Goal: Complete application form: Complete application form

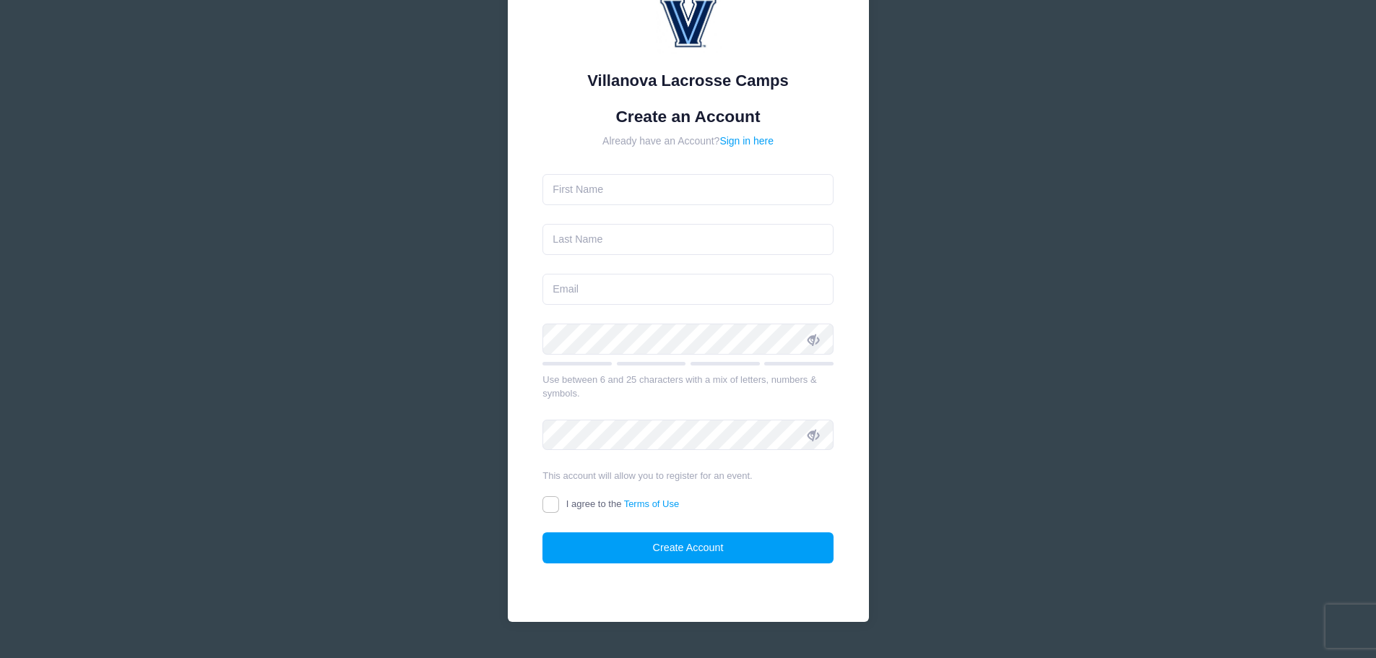
scroll to position [128, 0]
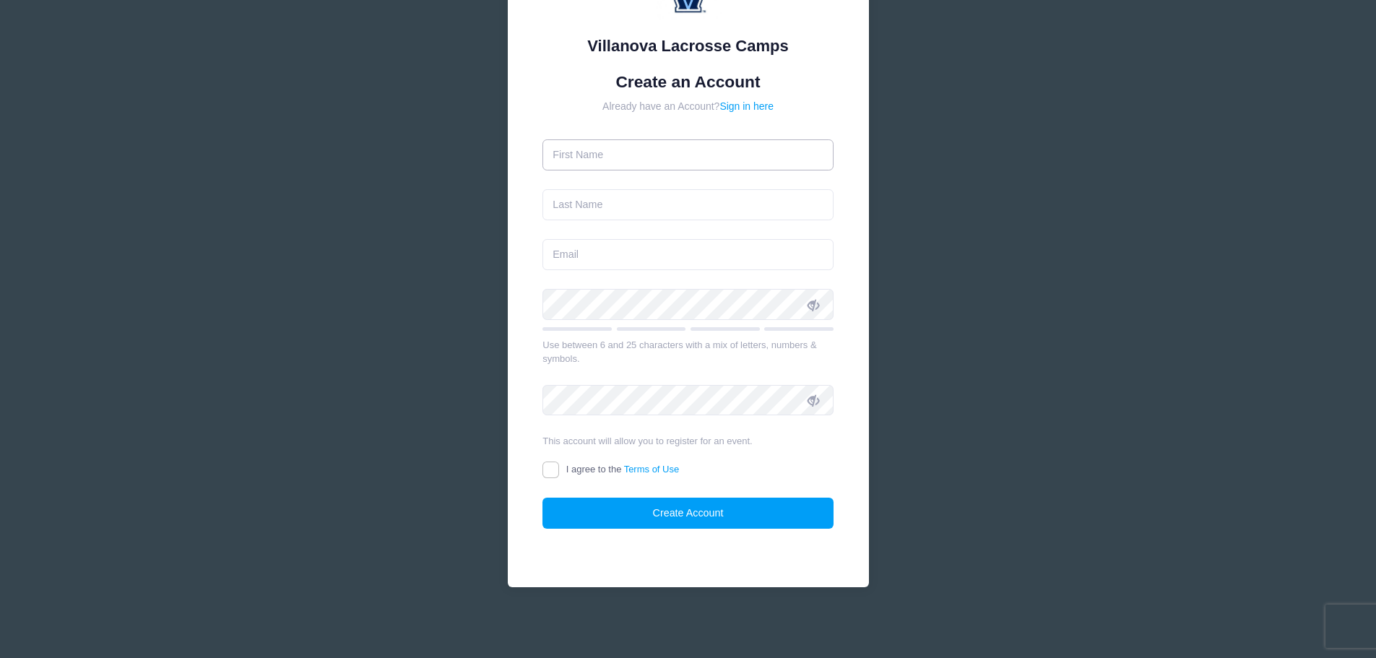
click at [609, 160] on input "text" at bounding box center [687, 154] width 291 height 31
type input "[PERSON_NAME]"
type input "[EMAIL_ADDRESS][DOMAIN_NAME]"
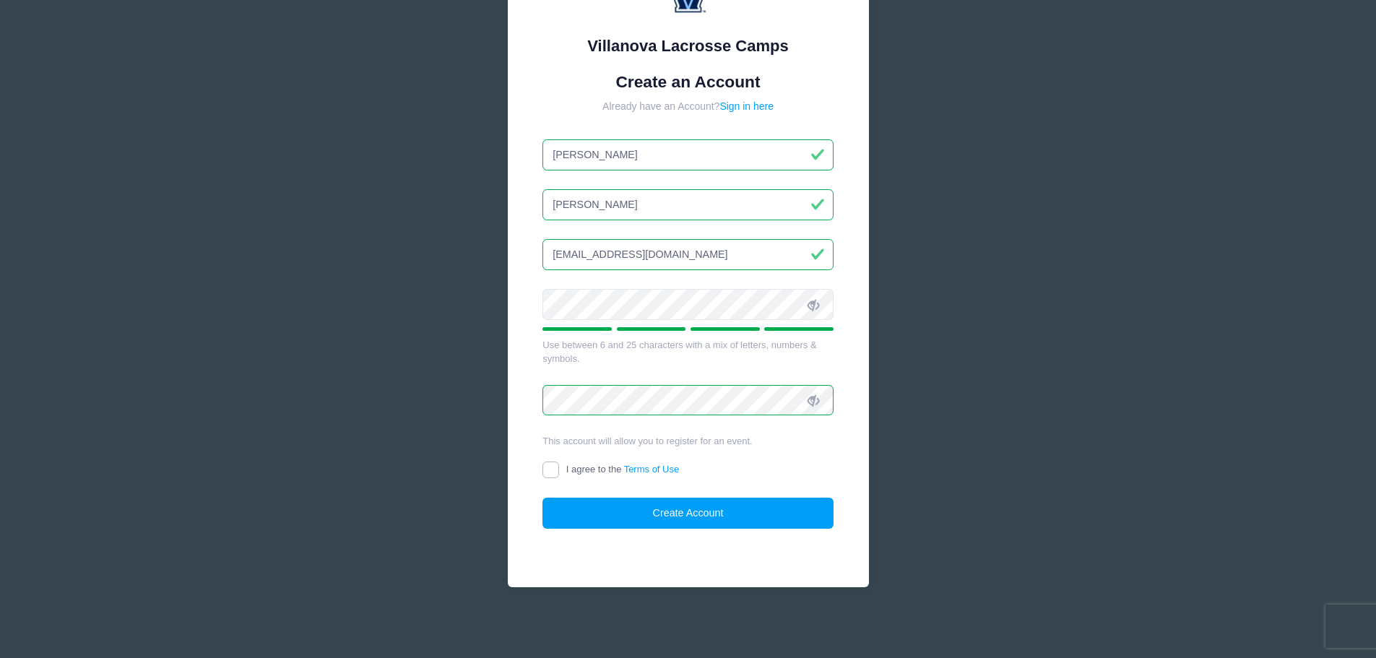
click at [552, 468] on input "I agree to the Terms of Use" at bounding box center [550, 469] width 17 height 17
checkbox input "true"
click at [685, 505] on button "Create Account" at bounding box center [687, 512] width 291 height 31
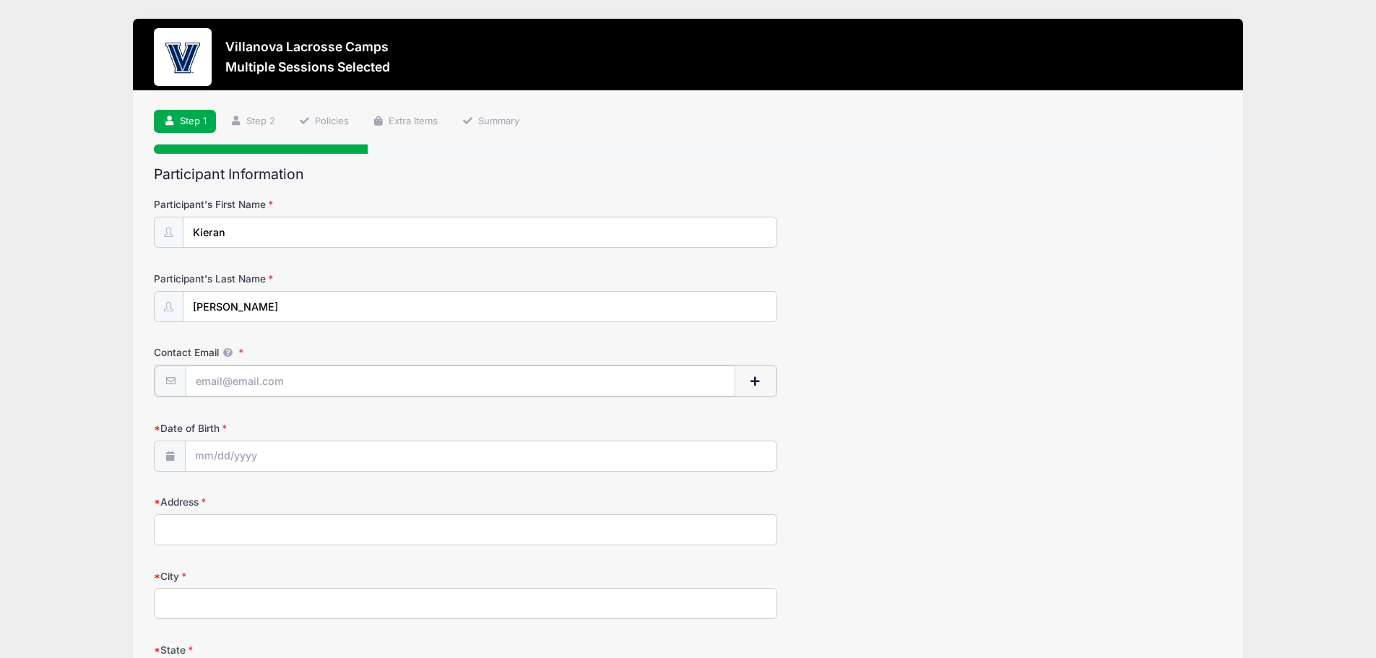
click at [307, 383] on input "Contact Email" at bounding box center [460, 380] width 549 height 31
type input "[EMAIL_ADDRESS][DOMAIN_NAME]"
type input "[STREET_ADDRESS]"
type input "Flourtown"
select select "PA"
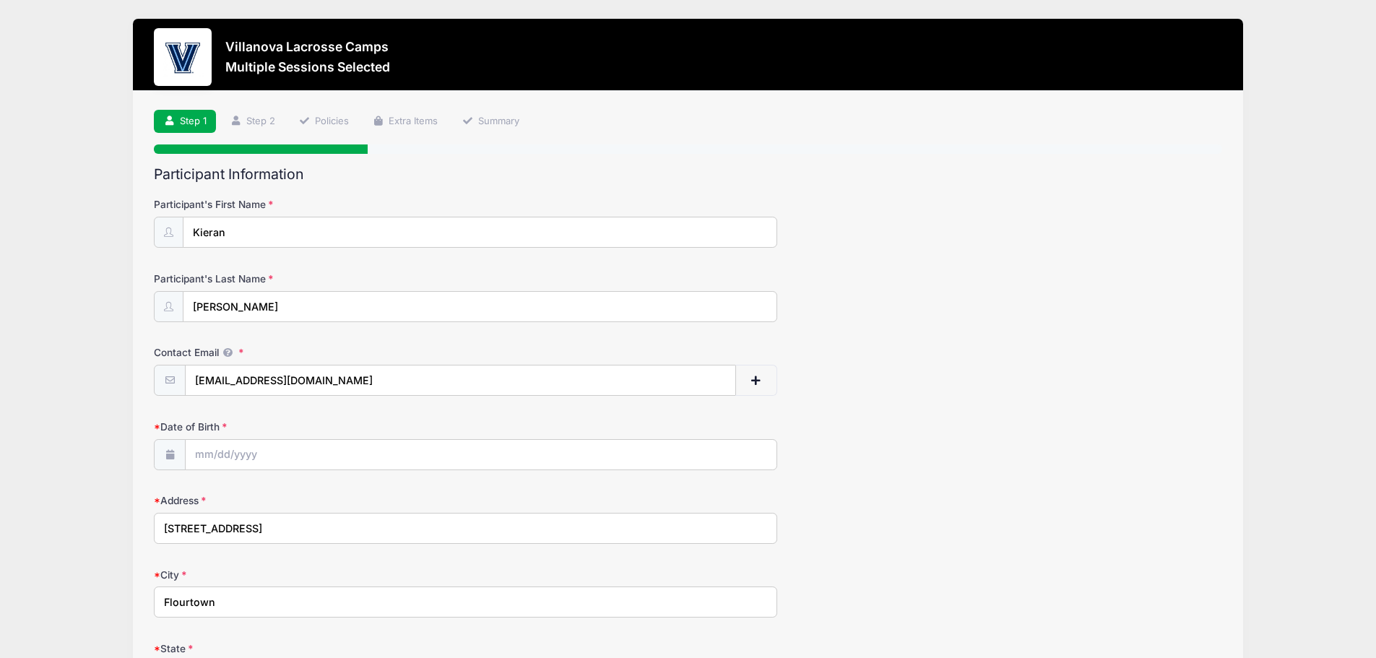
type input "19031"
type input "[PHONE_NUMBER]"
click at [755, 376] on span "button" at bounding box center [754, 381] width 13 height 10
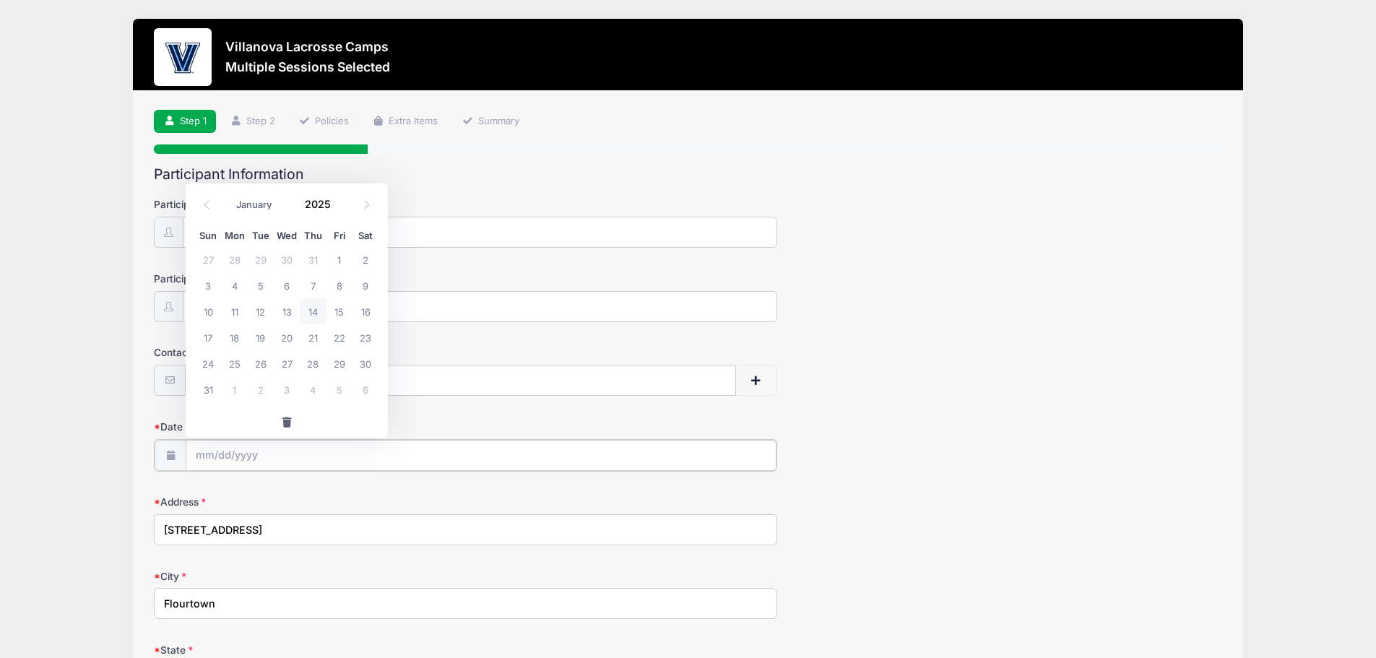
click at [299, 453] on input "Date of Birth" at bounding box center [481, 455] width 591 height 31
click at [214, 454] on input "Date of Birth" at bounding box center [481, 455] width 591 height 31
click at [338, 206] on span at bounding box center [339, 209] width 10 height 11
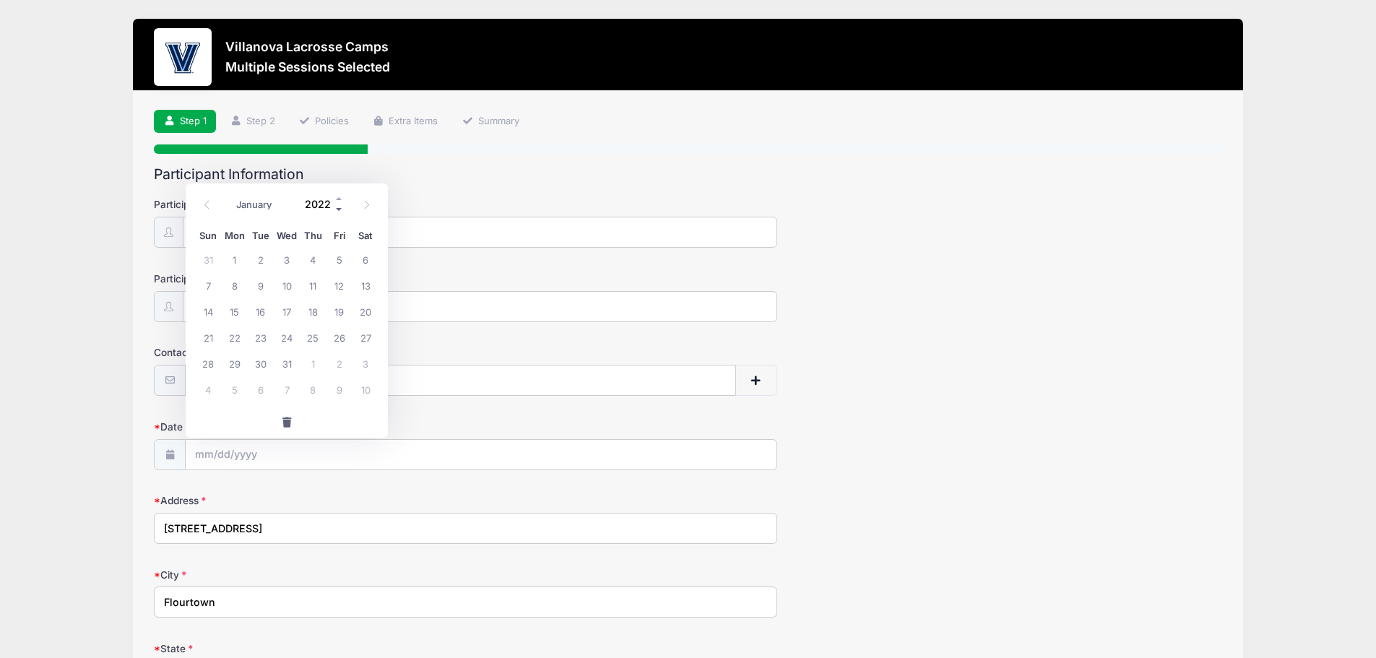
click at [338, 206] on span at bounding box center [339, 209] width 10 height 11
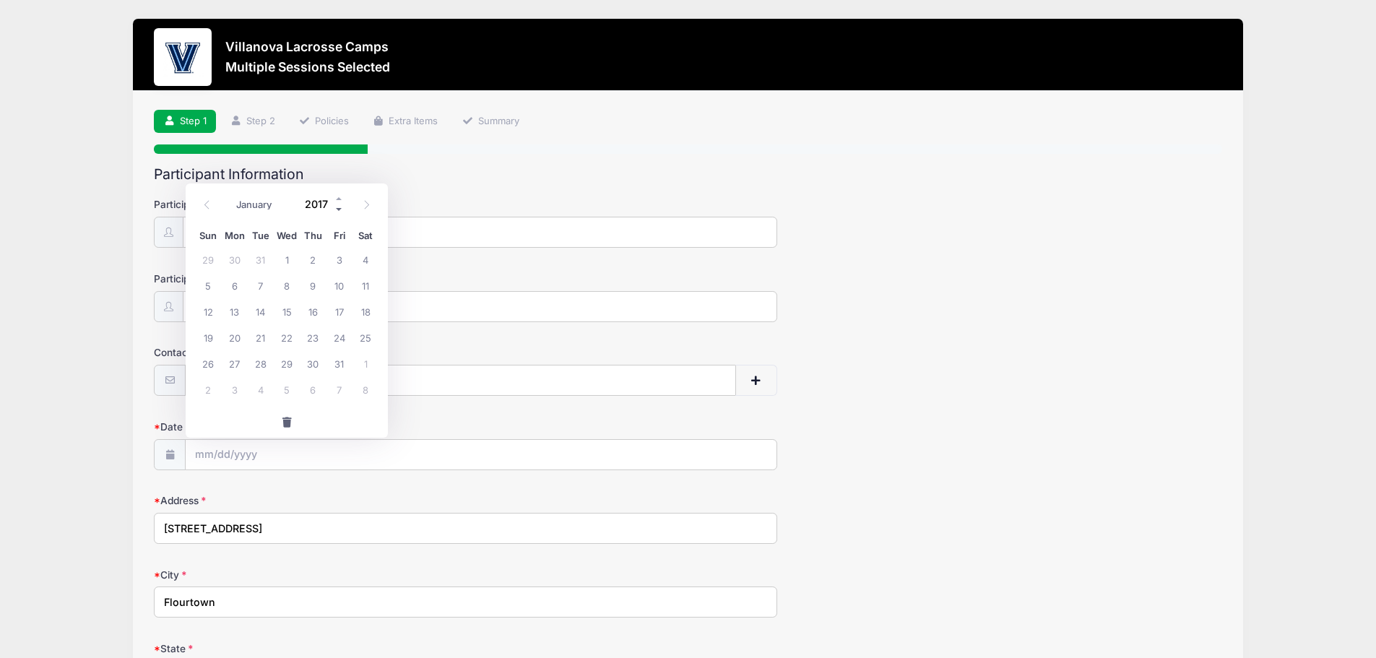
click at [338, 206] on span at bounding box center [339, 209] width 10 height 11
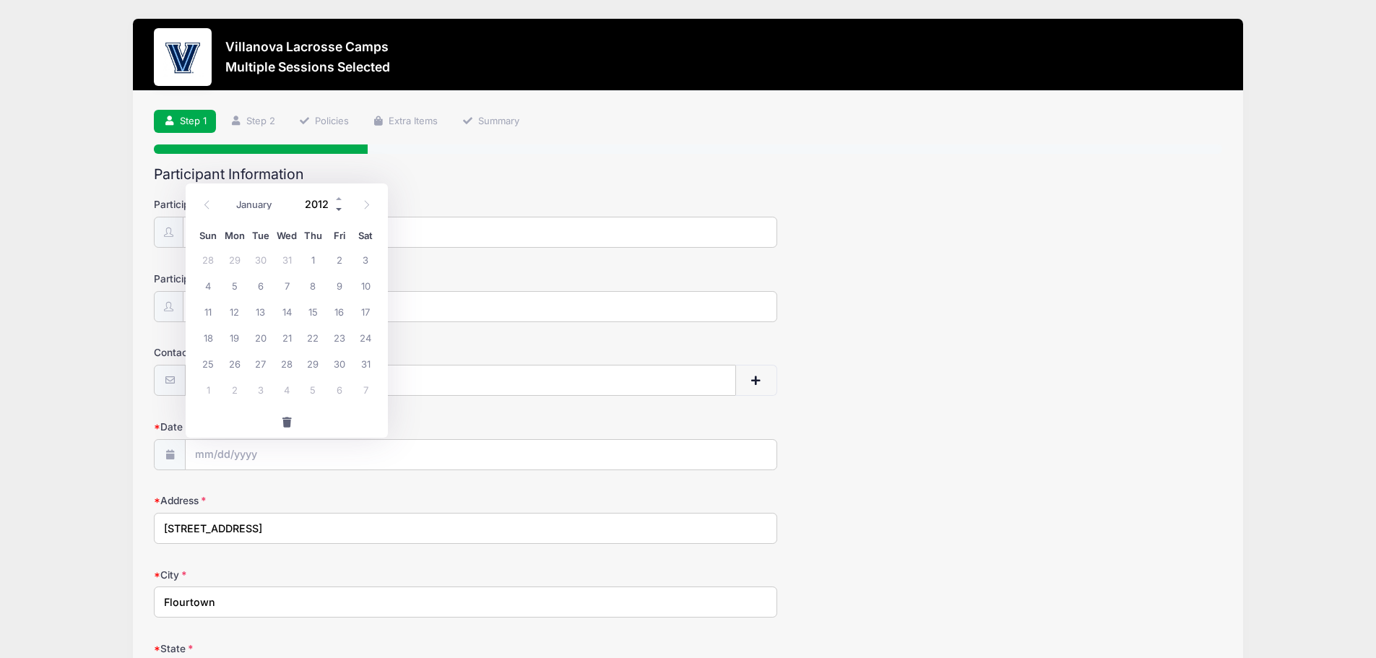
click at [338, 206] on span at bounding box center [339, 209] width 10 height 11
click at [338, 199] on span at bounding box center [339, 199] width 10 height 11
type input "2010"
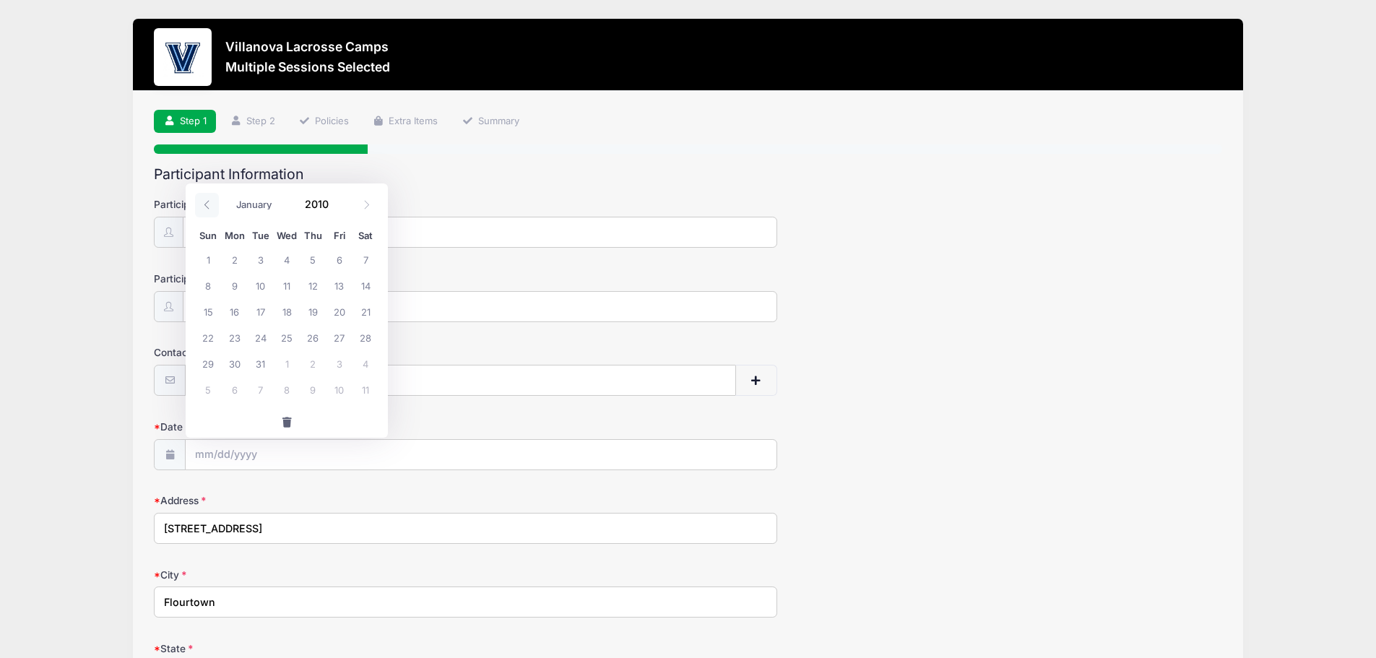
click at [210, 204] on icon at bounding box center [206, 204] width 9 height 9
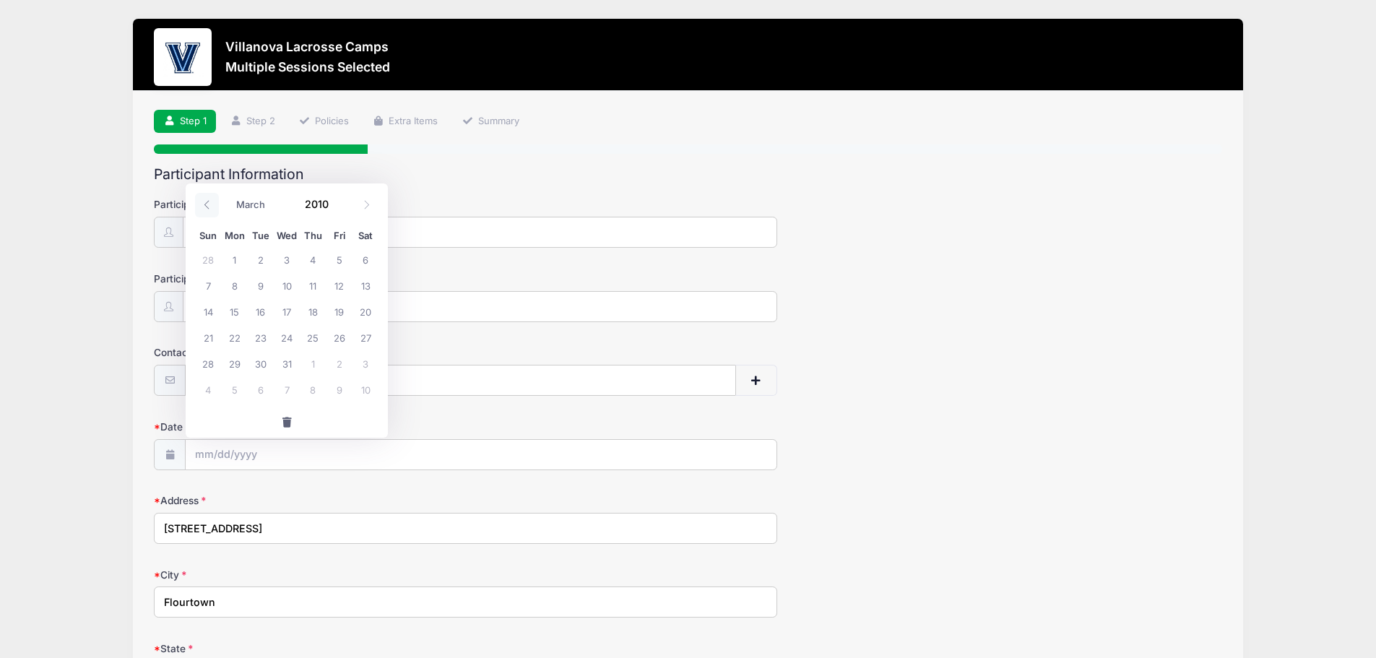
click at [210, 204] on icon at bounding box center [206, 204] width 9 height 9
select select "0"
click at [210, 204] on icon at bounding box center [206, 204] width 9 height 9
type input "2009"
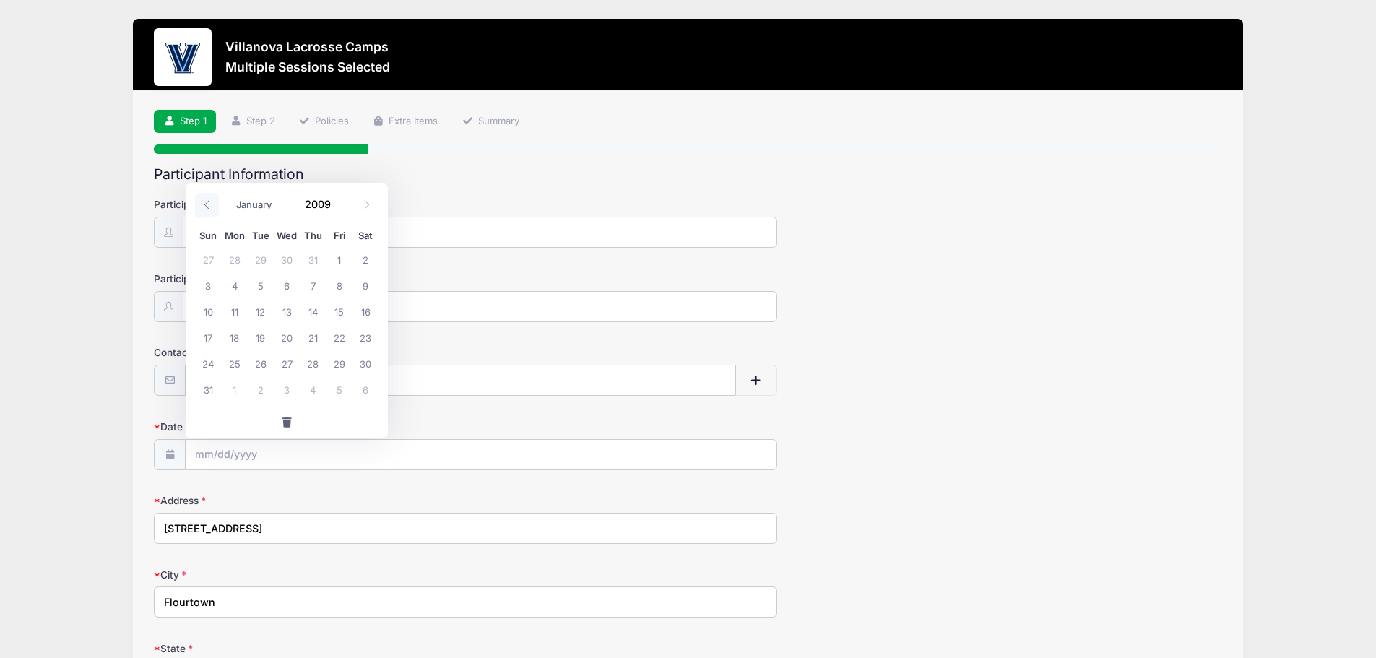
select select "11"
click at [359, 203] on span at bounding box center [367, 205] width 24 height 25
type input "2010"
select select "0"
click at [259, 312] on span "12" at bounding box center [261, 311] width 26 height 26
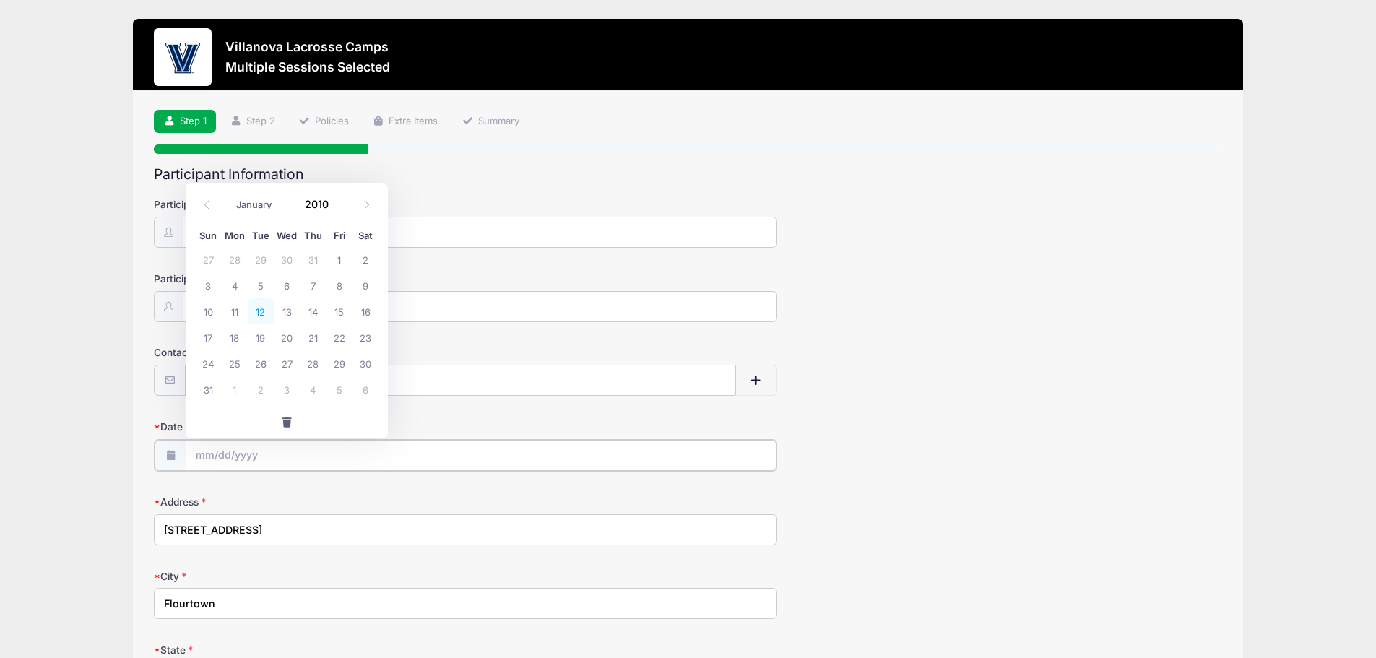
type input "[DATE]"
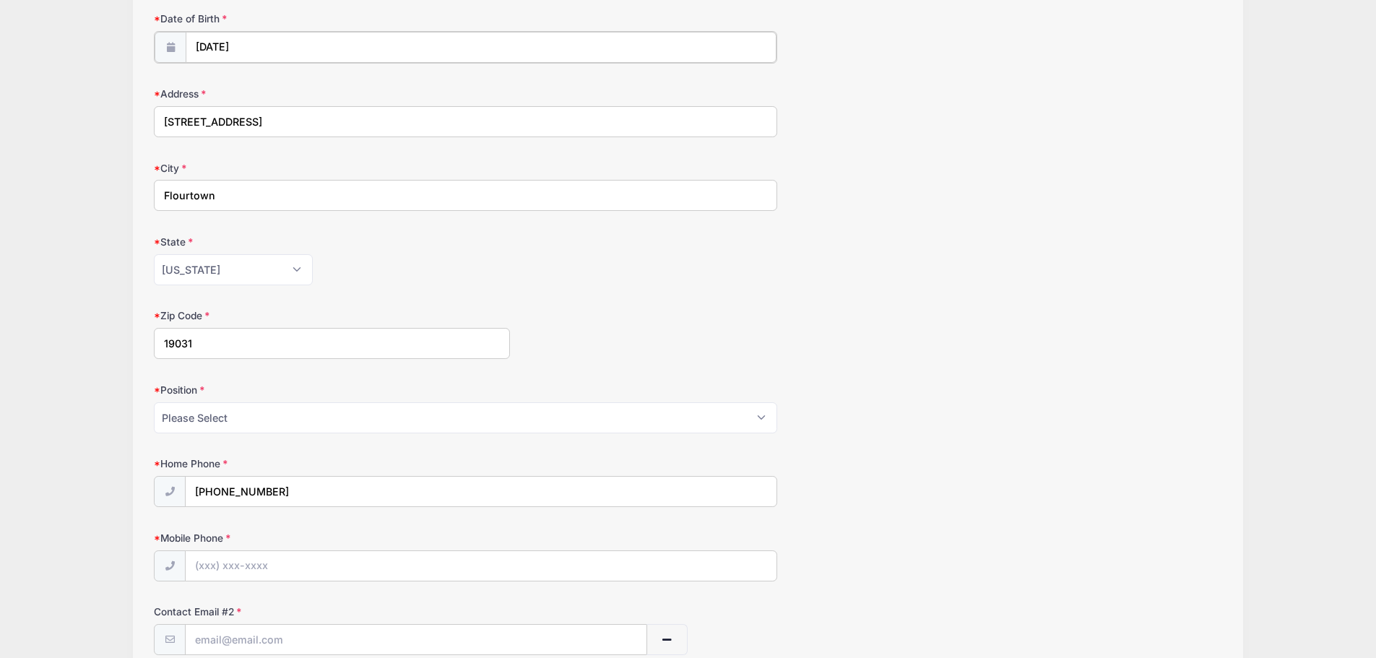
scroll to position [433, 0]
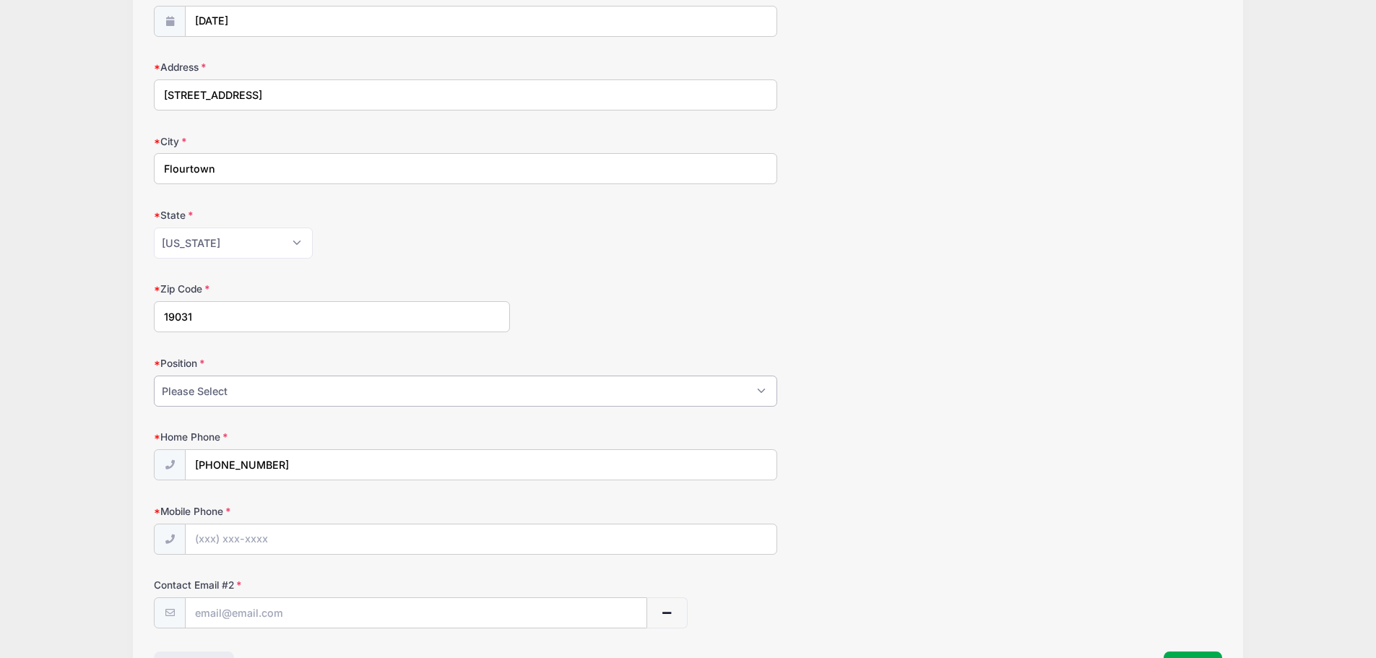
click at [316, 394] on select "Please Select Goalie Middie Defense Attack FOGO LSM" at bounding box center [465, 390] width 623 height 31
select select "LSM"
click at [154, 375] on select "Please Select Goalie Middie Defense Attack FOGO LSM" at bounding box center [465, 390] width 623 height 31
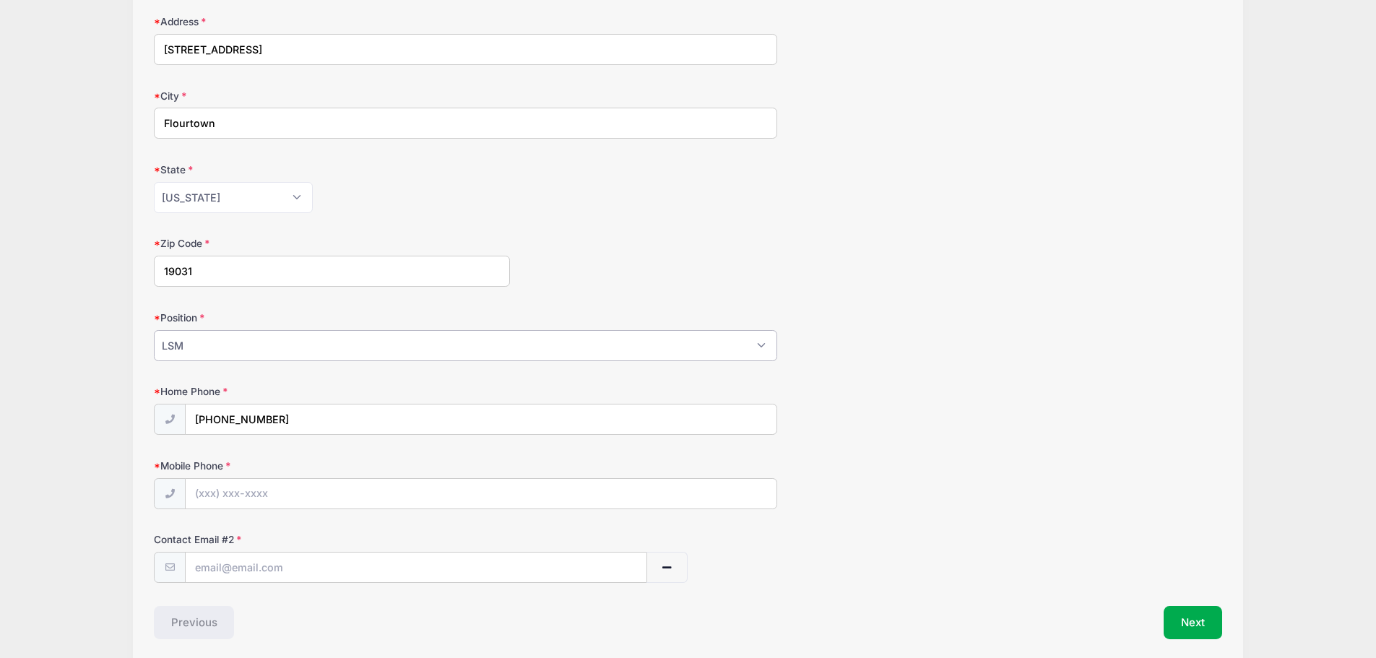
scroll to position [536, 0]
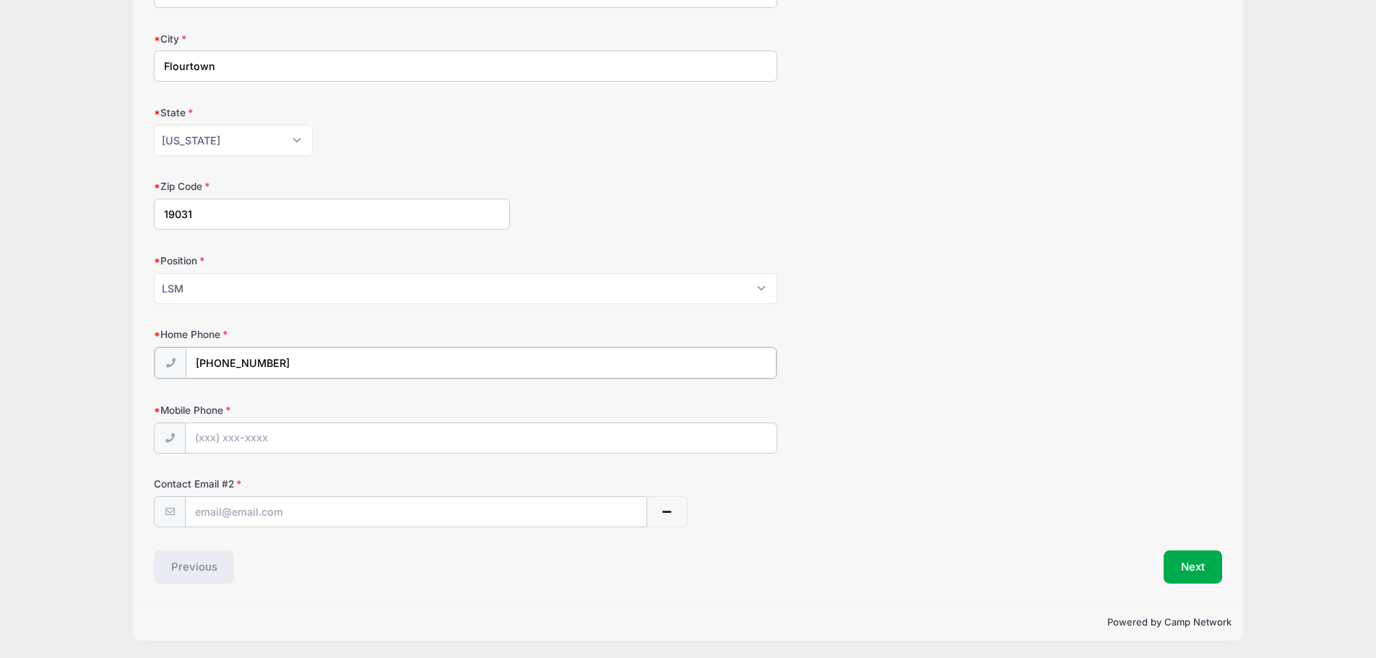
drag, startPoint x: 224, startPoint y: 363, endPoint x: 604, endPoint y: 357, distance: 380.6
click at [558, 361] on input "[PHONE_NUMBER]" at bounding box center [481, 362] width 591 height 31
type input "[PHONE_NUMBER]"
click at [276, 437] on input "Mobile Phone" at bounding box center [481, 437] width 591 height 31
type input "[PHONE_NUMBER]"
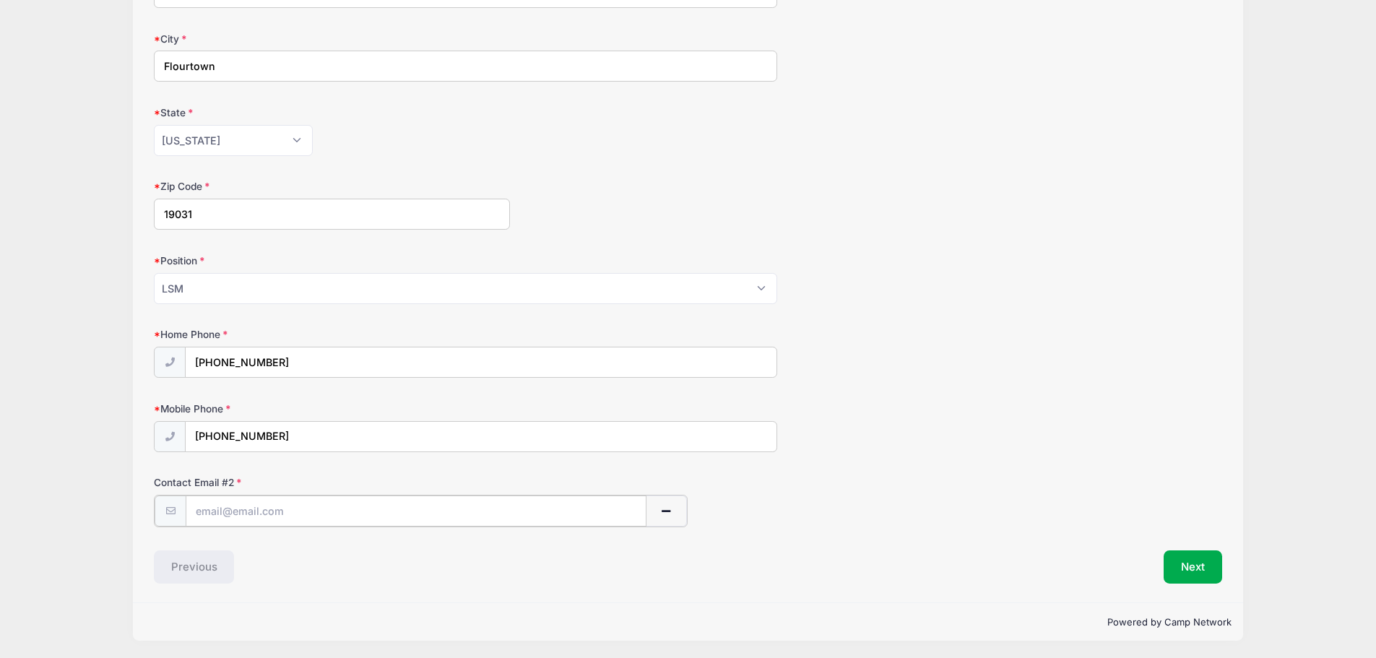
click at [277, 514] on input "text" at bounding box center [416, 510] width 460 height 31
type input "[EMAIL_ADDRESS][DOMAIN_NAME]"
click at [1192, 563] on button "Next" at bounding box center [1192, 565] width 58 height 33
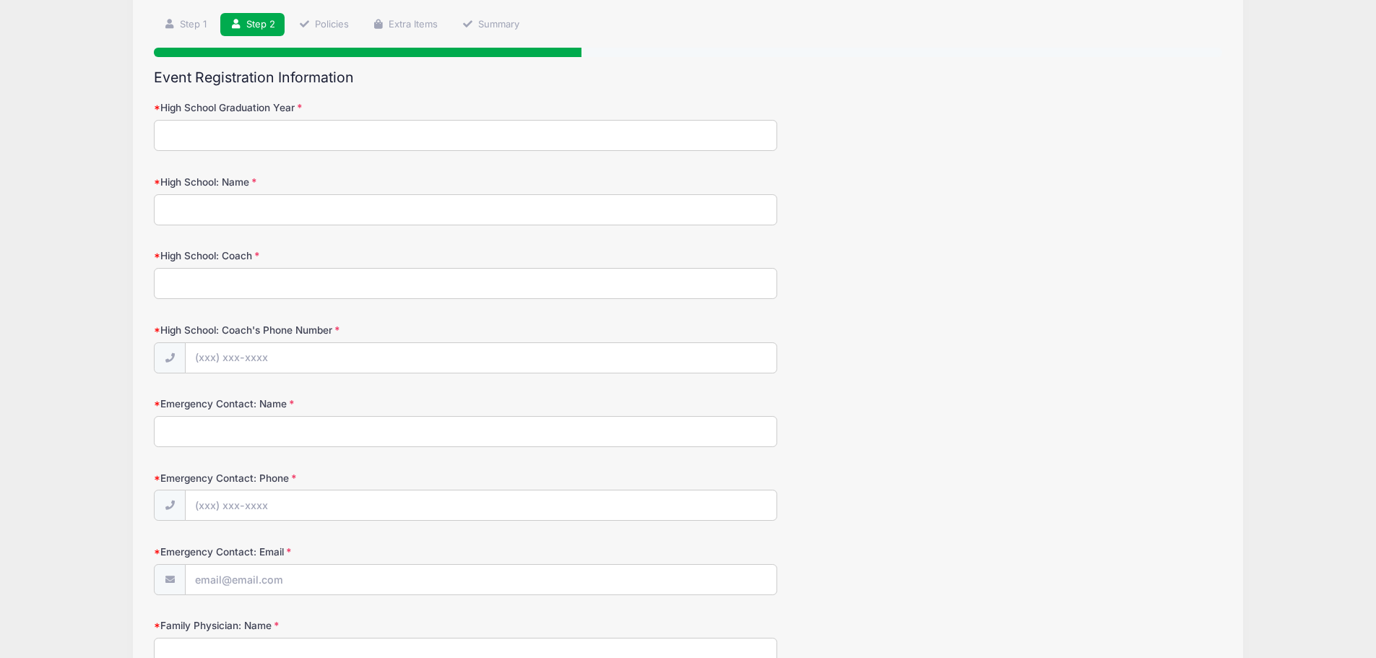
scroll to position [0, 0]
